Goal: Transaction & Acquisition: Purchase product/service

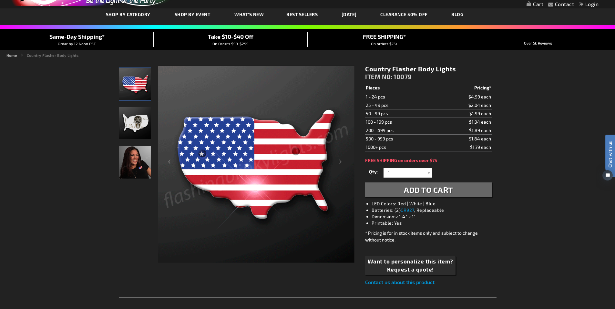
scroll to position [35, 0]
click at [134, 122] on img "Light Up USA LED Pin" at bounding box center [135, 123] width 32 height 32
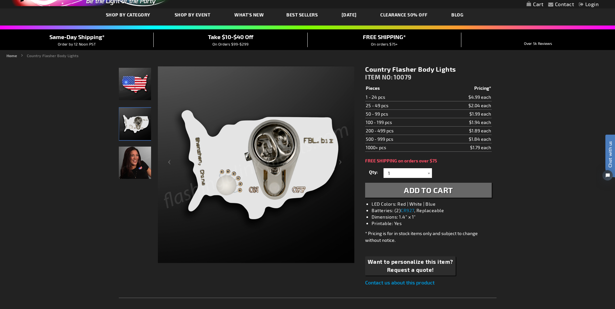
click at [137, 165] on img "Light Up USA LED Pin" at bounding box center [135, 163] width 32 height 32
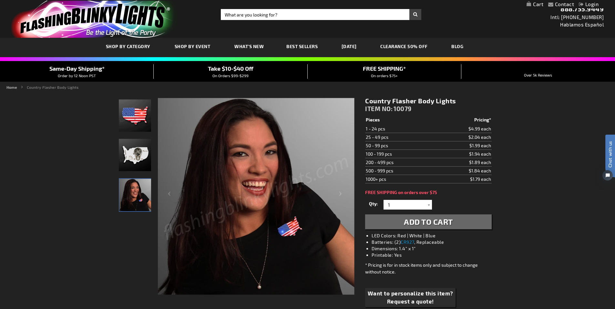
scroll to position [0, 0]
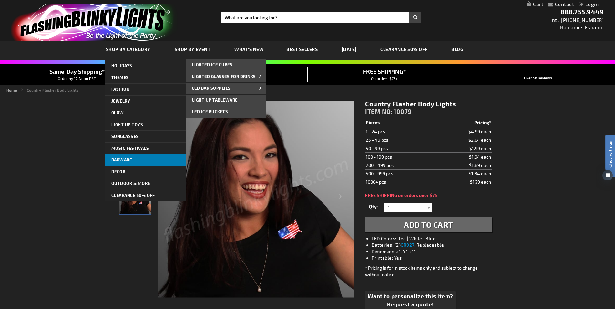
click at [137, 159] on link "Barware" at bounding box center [145, 160] width 81 height 12
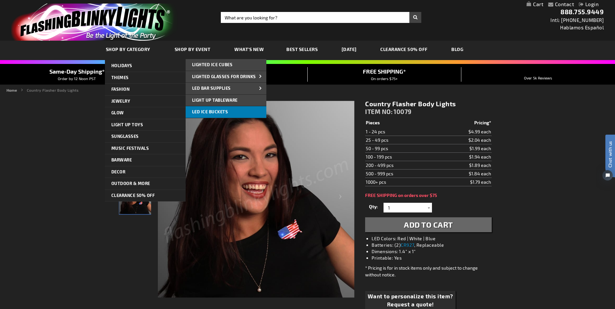
click at [213, 111] on span "LED Ice Buckets" at bounding box center [210, 111] width 36 height 5
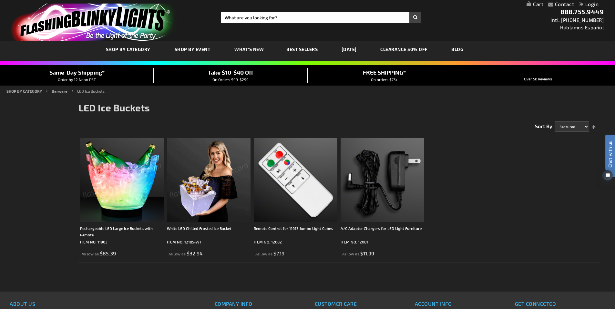
click at [412, 49] on link "CLEARANCE 50% OFF" at bounding box center [403, 49] width 57 height 22
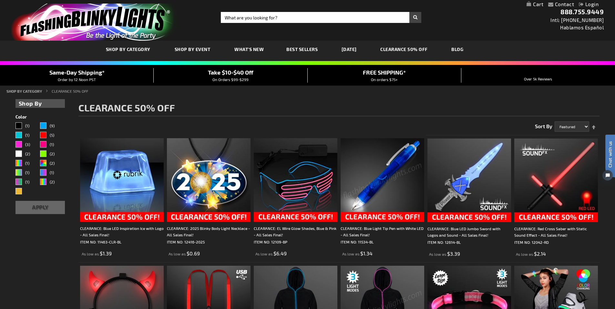
click at [348, 47] on link "[DATE]" at bounding box center [349, 49] width 25 height 22
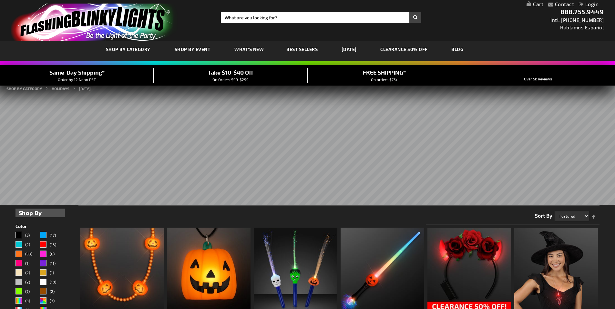
click at [301, 48] on span "Best Sellers" at bounding box center [301, 48] width 31 height 5
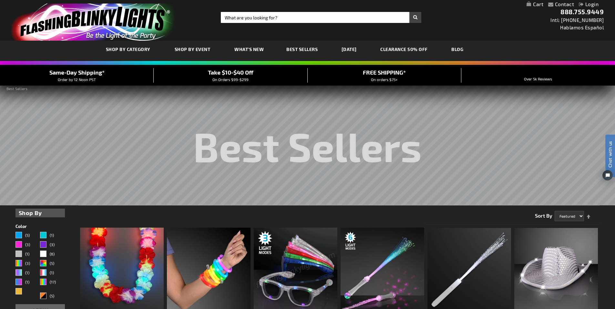
click at [244, 47] on span "What's New" at bounding box center [248, 48] width 29 height 5
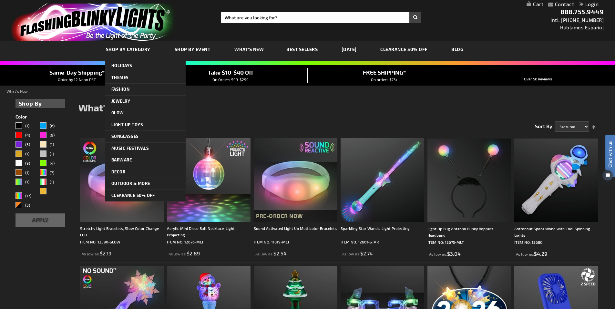
click at [128, 43] on link "SHOP BY CATEGORY" at bounding box center [129, 49] width 56 height 22
click at [129, 49] on span "SHOP BY CATEGORY" at bounding box center [128, 48] width 45 height 5
click at [131, 194] on span "CLEARANCE 50% OFF" at bounding box center [133, 195] width 44 height 5
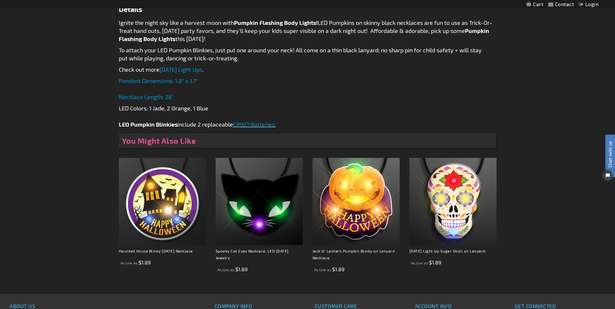
scroll to position [323, 0]
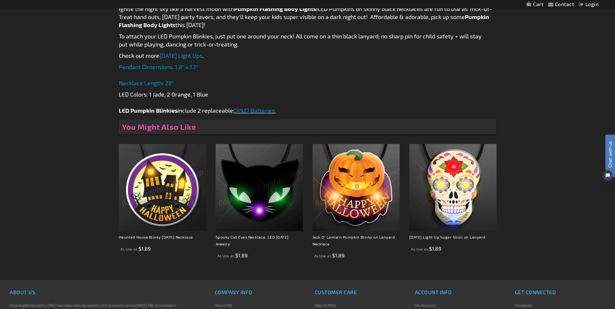
click at [177, 192] on img at bounding box center [162, 187] width 87 height 87
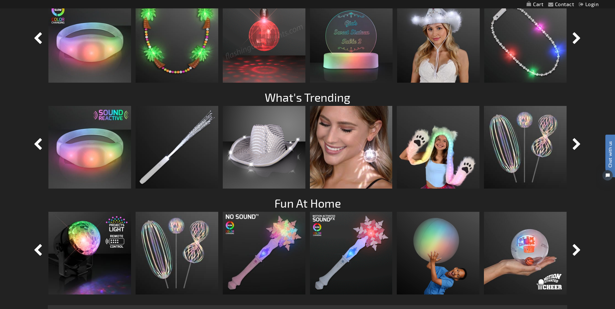
scroll to position [742, 0]
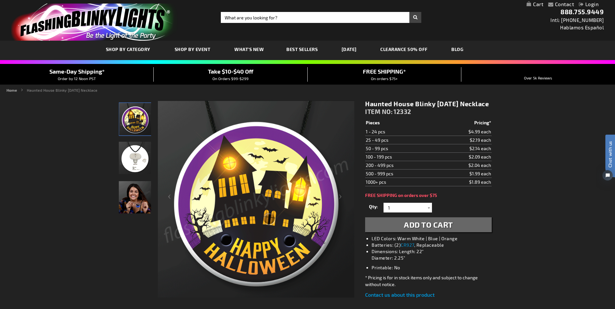
click at [244, 224] on img at bounding box center [256, 199] width 197 height 197
click at [130, 166] on img "Light Up Haunted House LED Halloween Necklace" at bounding box center [135, 158] width 32 height 32
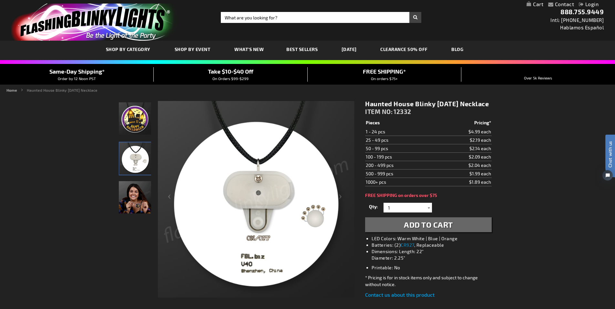
click at [429, 212] on div at bounding box center [428, 208] width 6 height 10
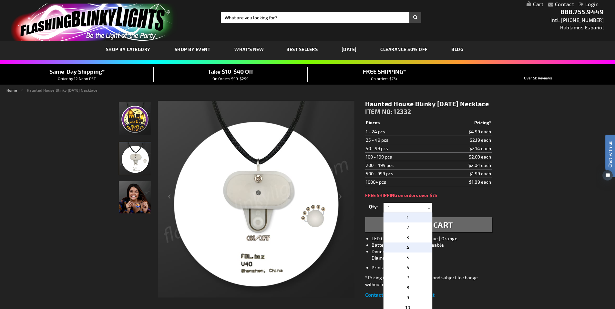
click at [406, 250] on span "4" at bounding box center [407, 247] width 3 height 5
type input "4"
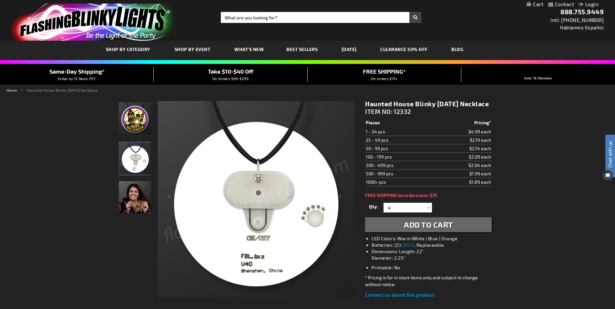
click at [430, 229] on span "Add to Cart" at bounding box center [428, 224] width 49 height 9
